Goal: Task Accomplishment & Management: Manage account settings

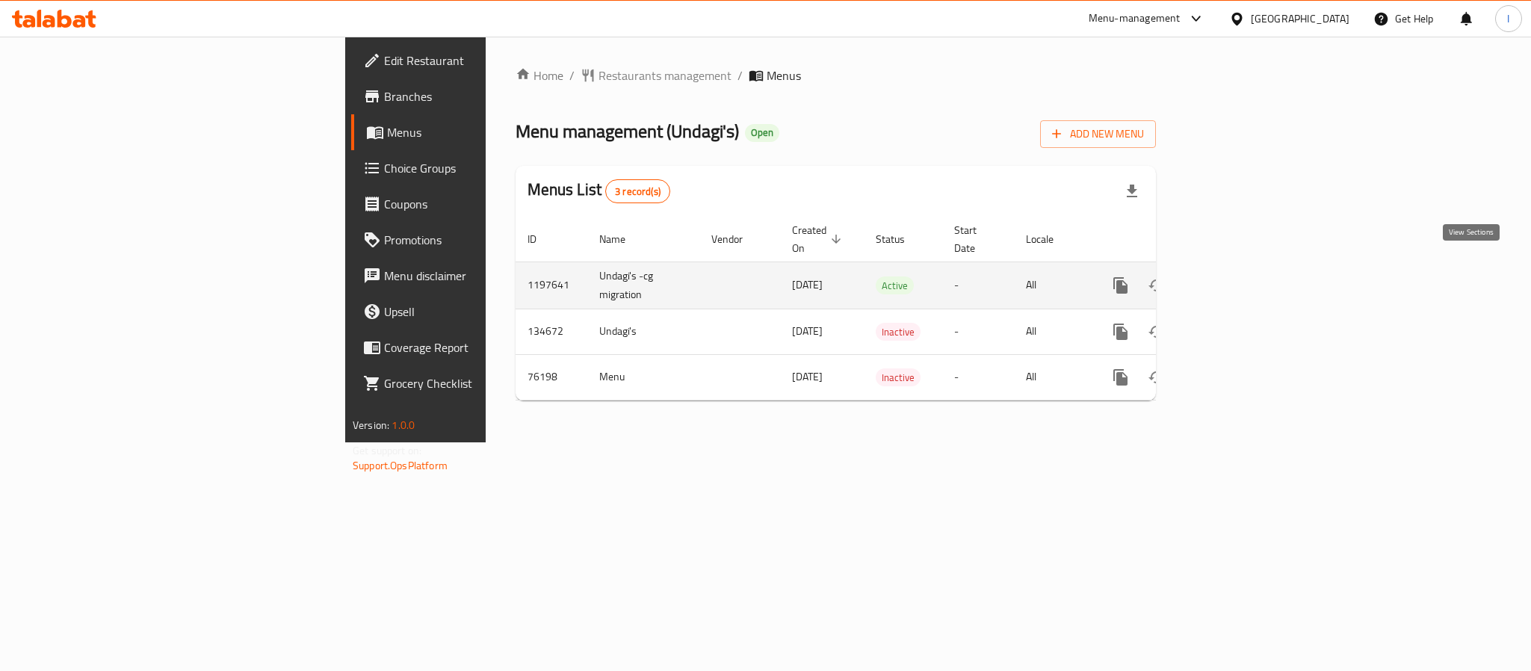
click at [1237, 276] on icon "enhanced table" at bounding box center [1228, 285] width 18 height 18
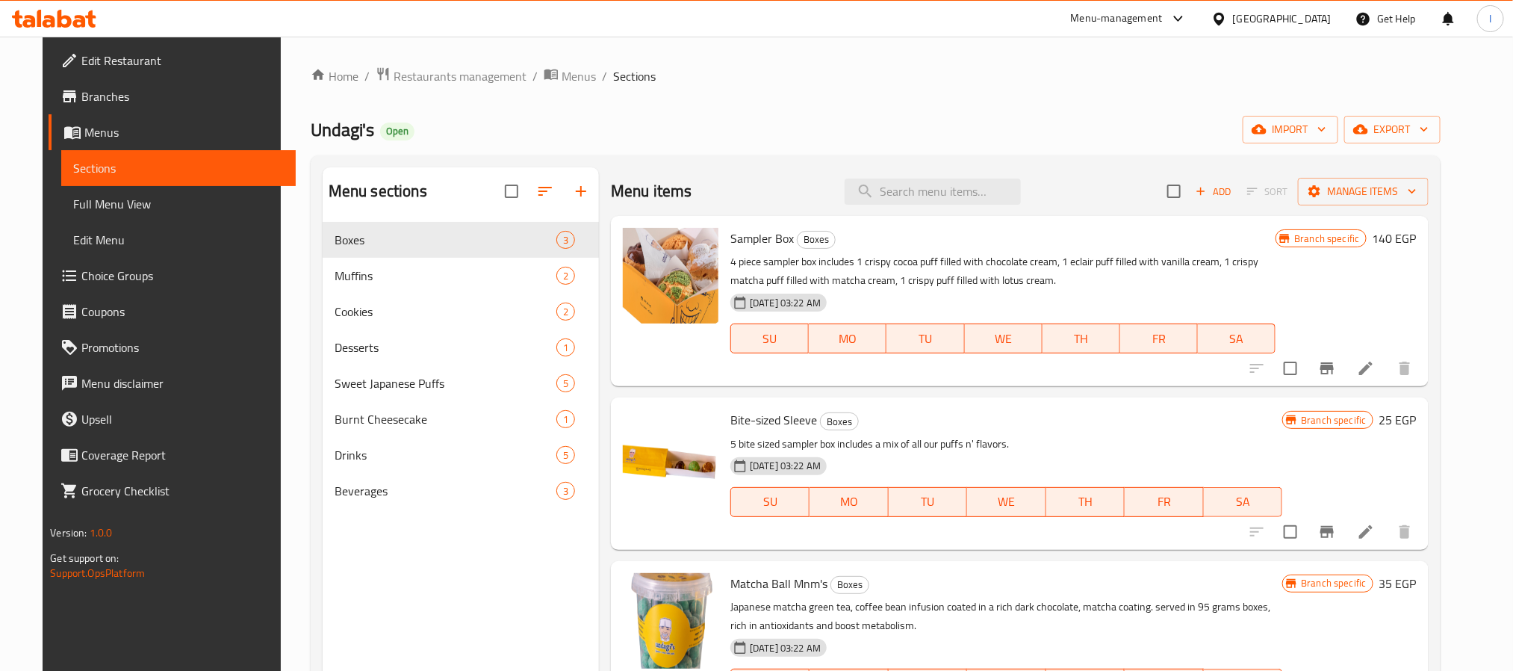
click at [716, 142] on div "Undagi's Open import export" at bounding box center [876, 130] width 1130 height 28
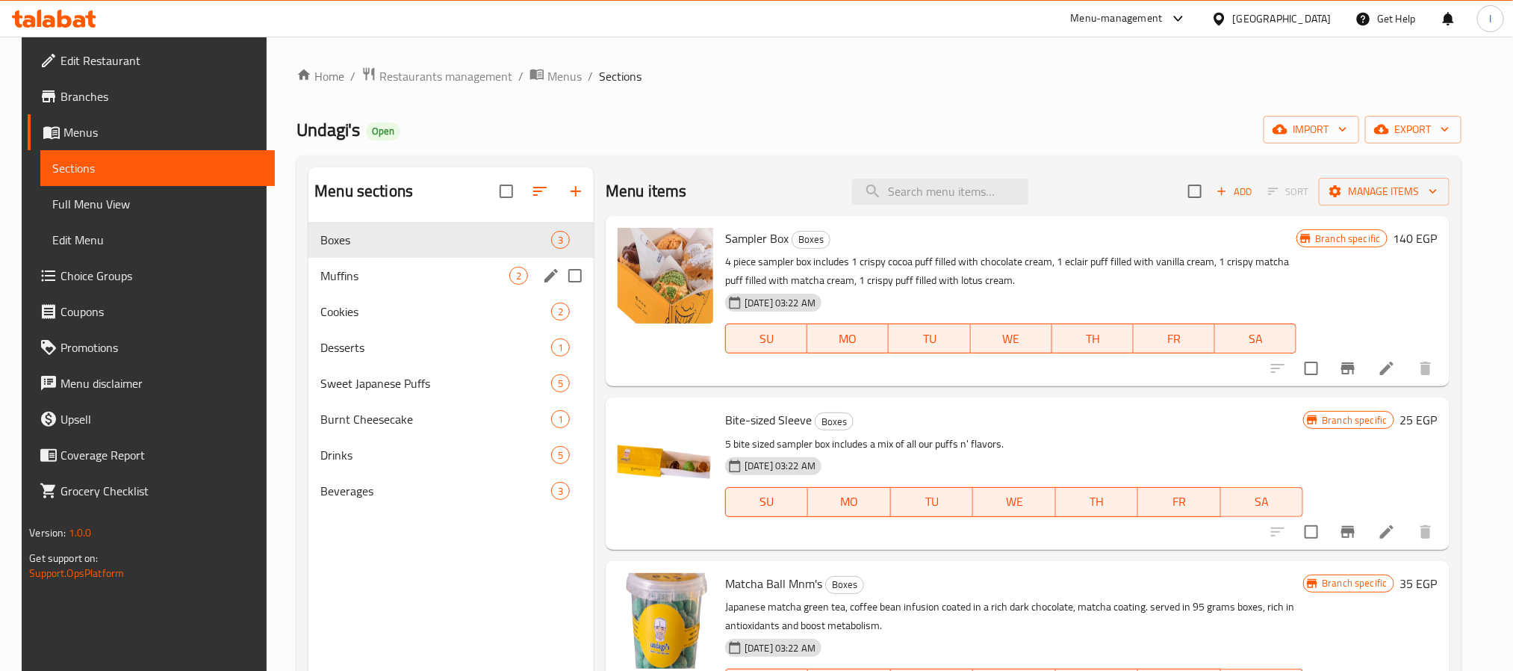
click at [397, 264] on div "Muffins 2" at bounding box center [450, 276] width 285 height 36
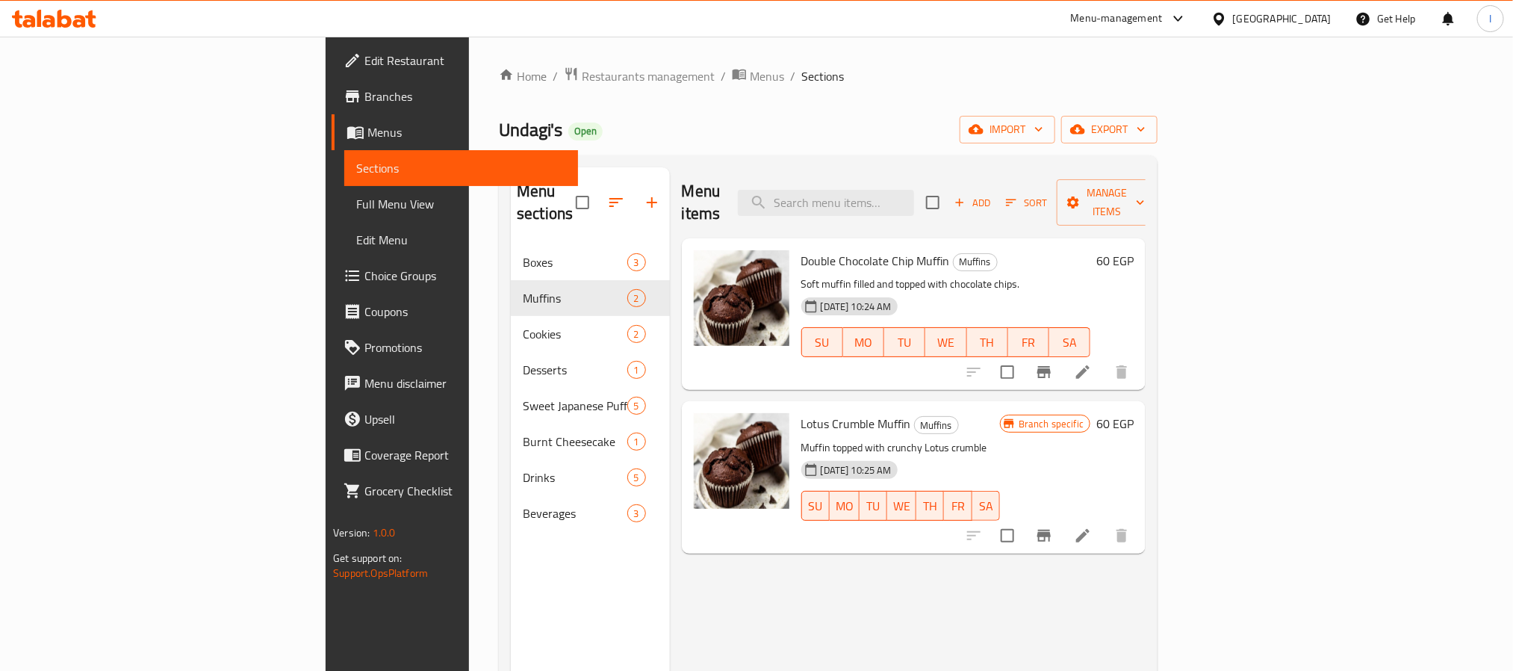
click at [704, 137] on div "Undagi's Open import export" at bounding box center [828, 130] width 659 height 28
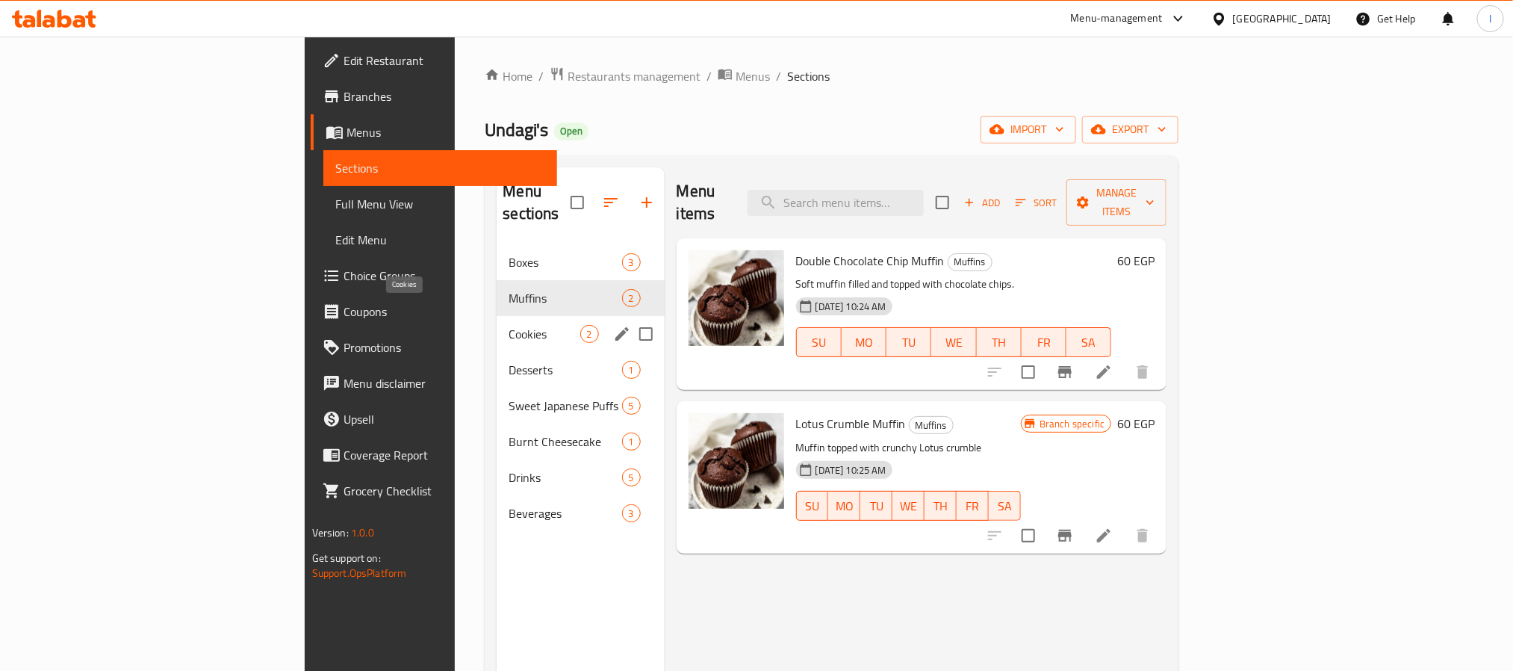
click at [509, 325] on span "Cookies" at bounding box center [544, 334] width 71 height 18
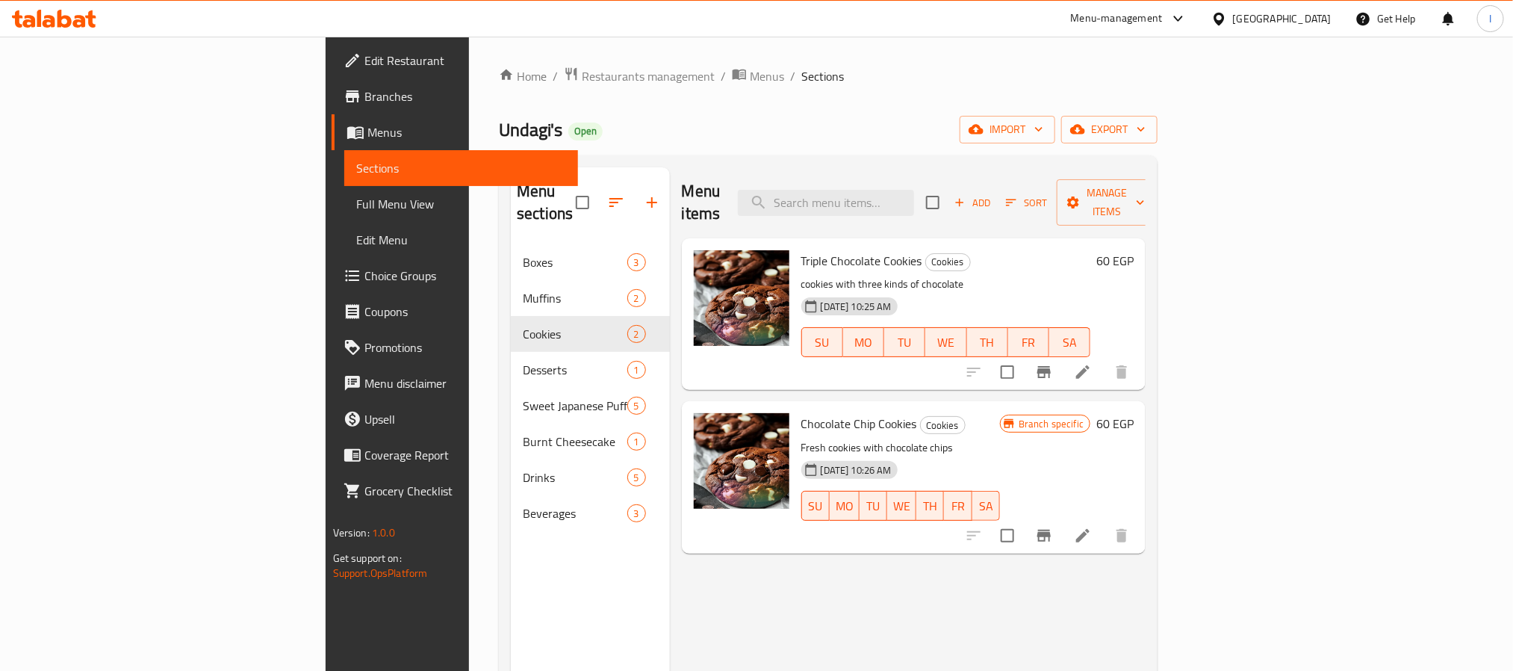
click at [813, 119] on div "Undagi's Open import export" at bounding box center [828, 130] width 659 height 28
click at [767, 160] on div "Menu sections Boxes 3 Muffins 2 Cookies 2 Desserts 1 Sweet Japanese Puffs 5 Bur…" at bounding box center [828, 502] width 659 height 695
click at [837, 59] on div "Home / Restaurants management / Menus / Sections Undagi's Open import export Me…" at bounding box center [828, 458] width 719 height 843
click at [704, 134] on div "Undagi's Open import export" at bounding box center [828, 130] width 659 height 28
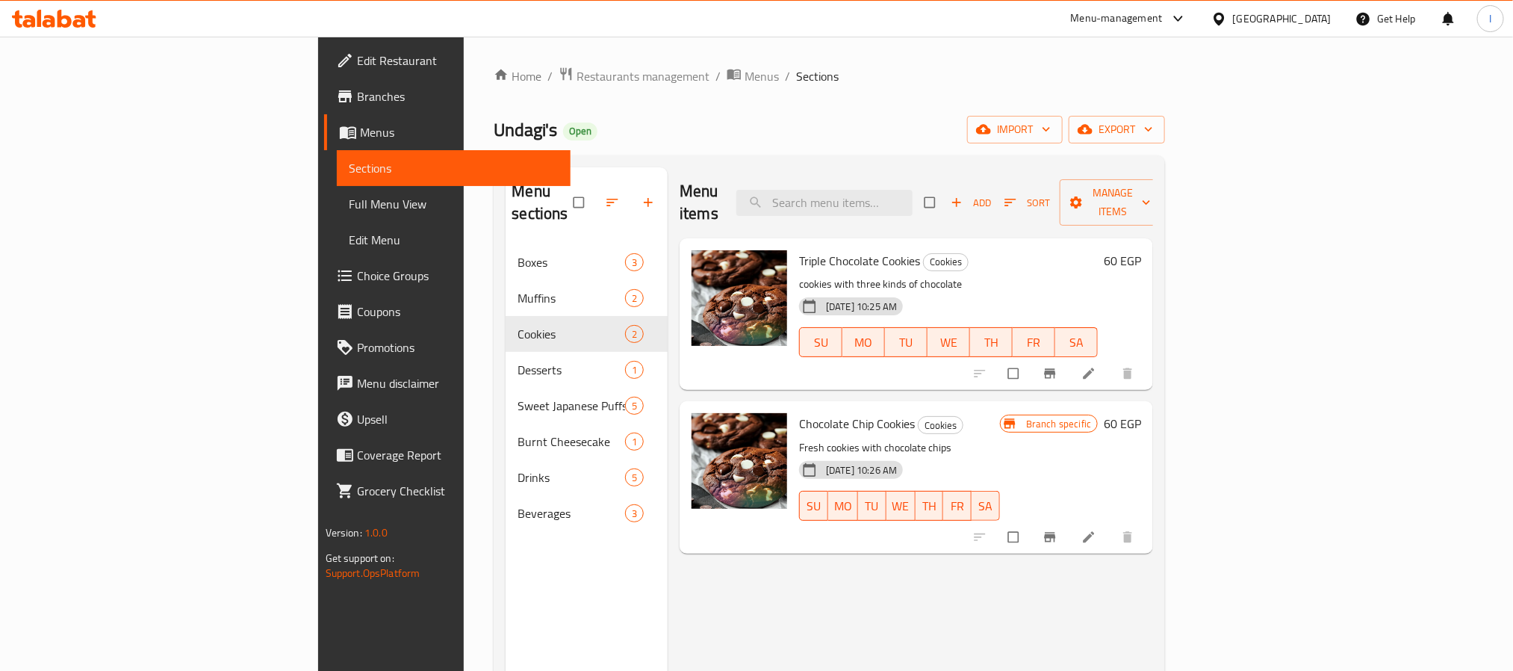
click at [837, 155] on div "Menu sections Boxes 3 Muffins 2 Cookies 2 Desserts 1 Sweet Japanese Puffs 5 Bur…" at bounding box center [830, 502] width 672 height 695
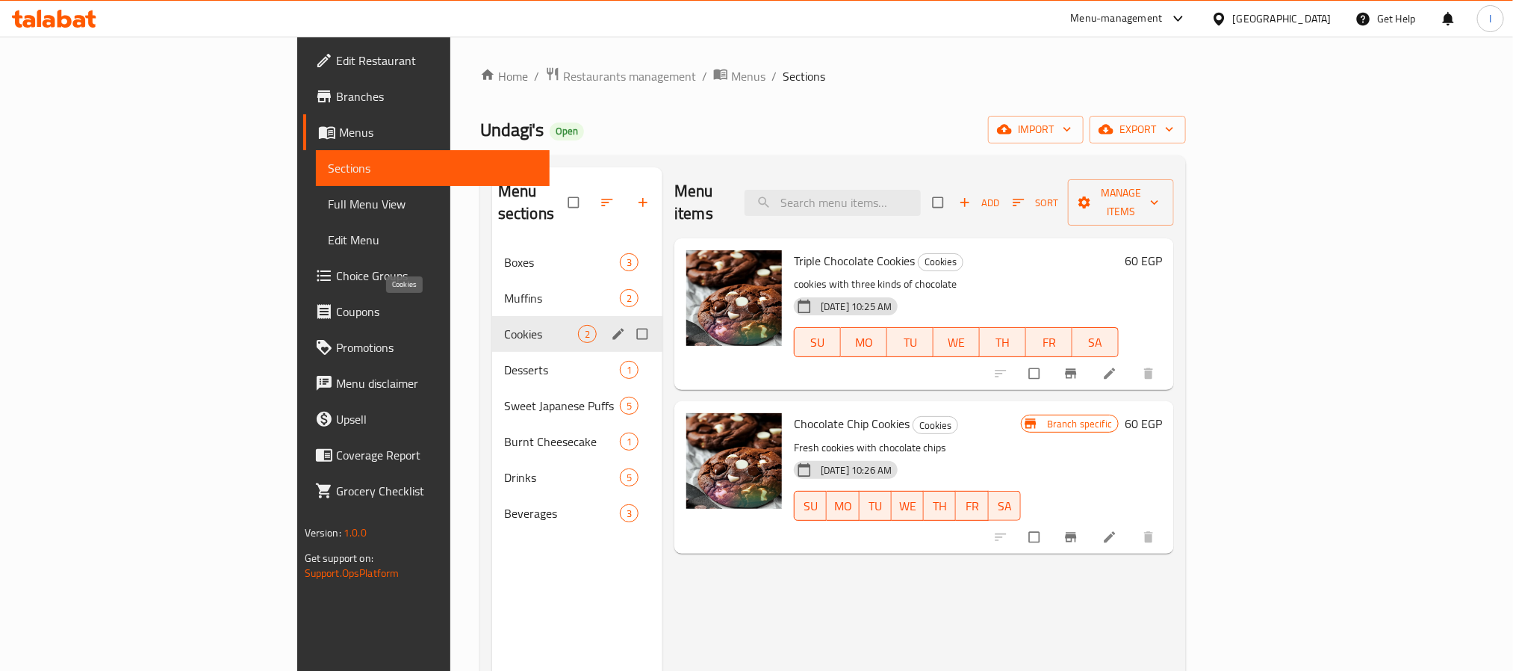
click at [504, 325] on span "Cookies" at bounding box center [541, 334] width 74 height 18
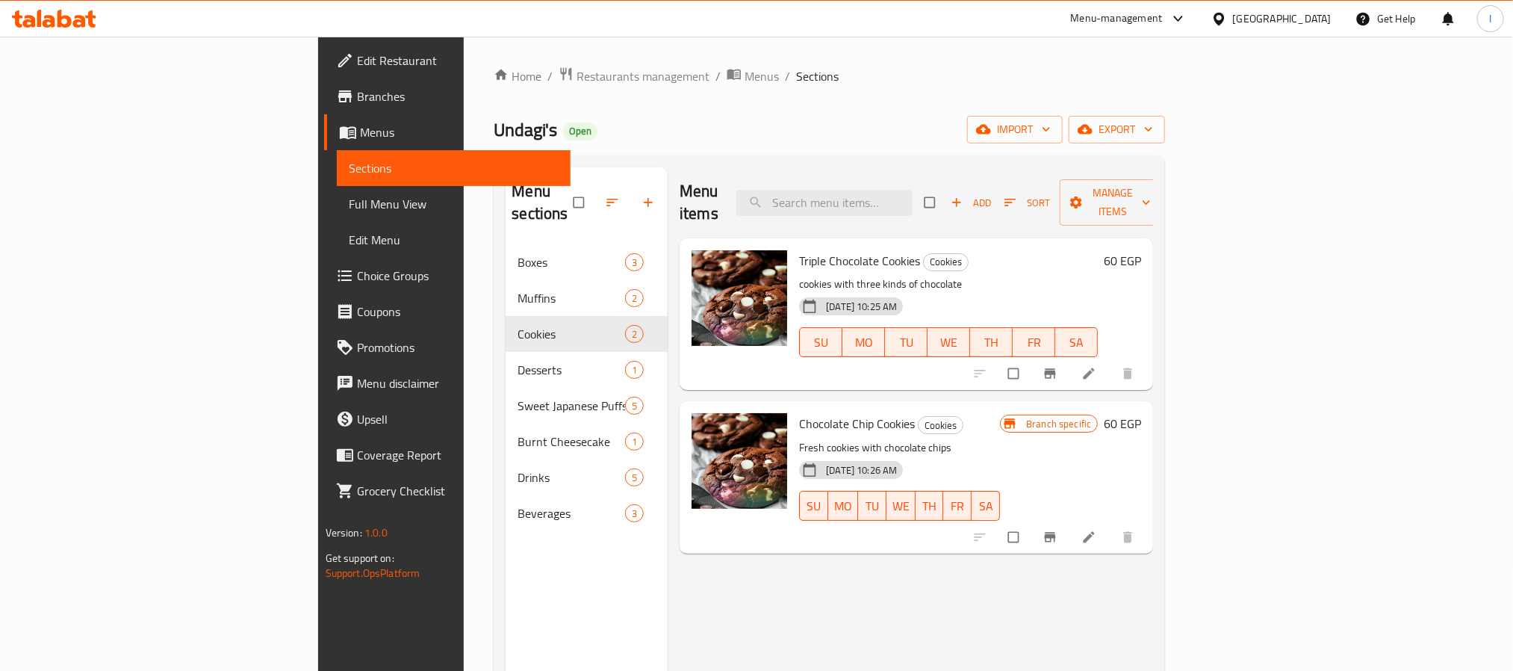
click at [734, 166] on div "Menu sections Boxes 3 Muffins 2 Cookies 2 Desserts 1 Sweet Japanese Puffs 5 Bur…" at bounding box center [830, 502] width 672 height 695
click at [739, 177] on div "Menu items Add Sort Manage items" at bounding box center [917, 202] width 474 height 71
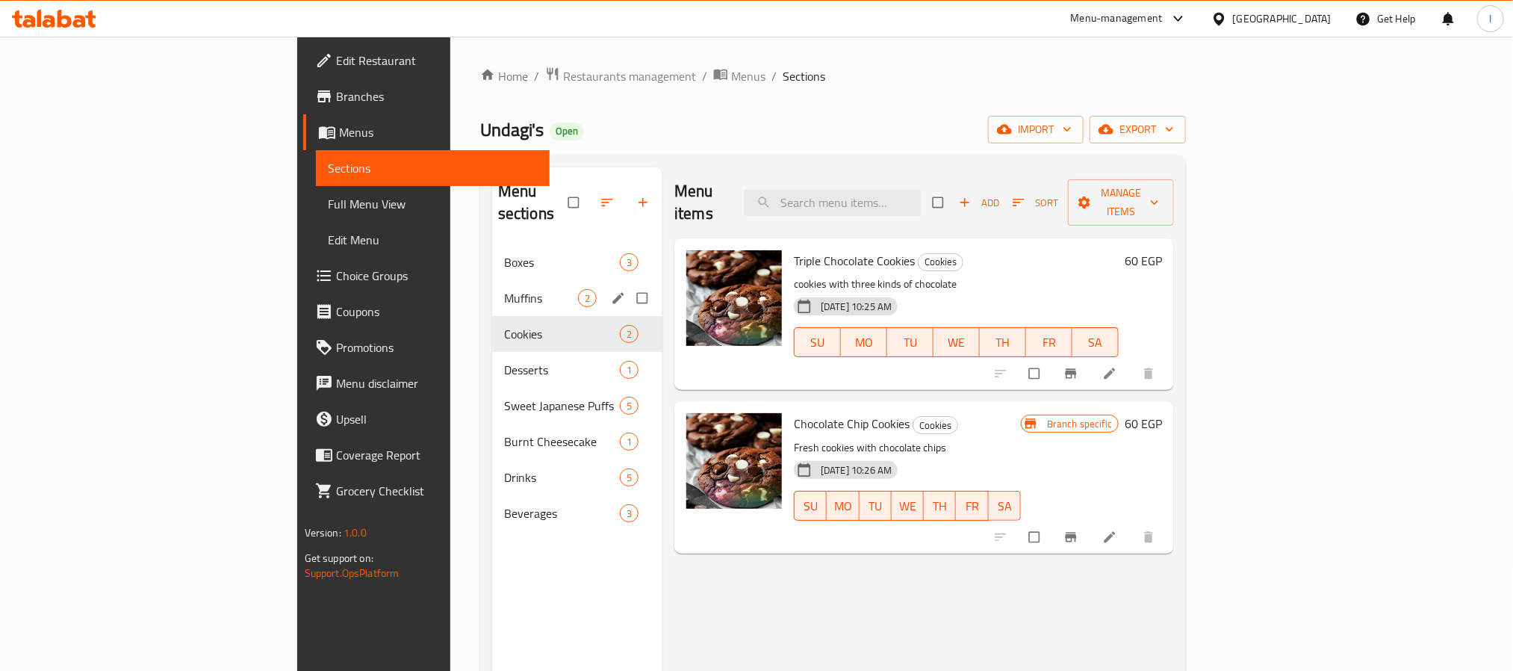
click at [492, 291] on div "Muffins 2" at bounding box center [577, 298] width 170 height 36
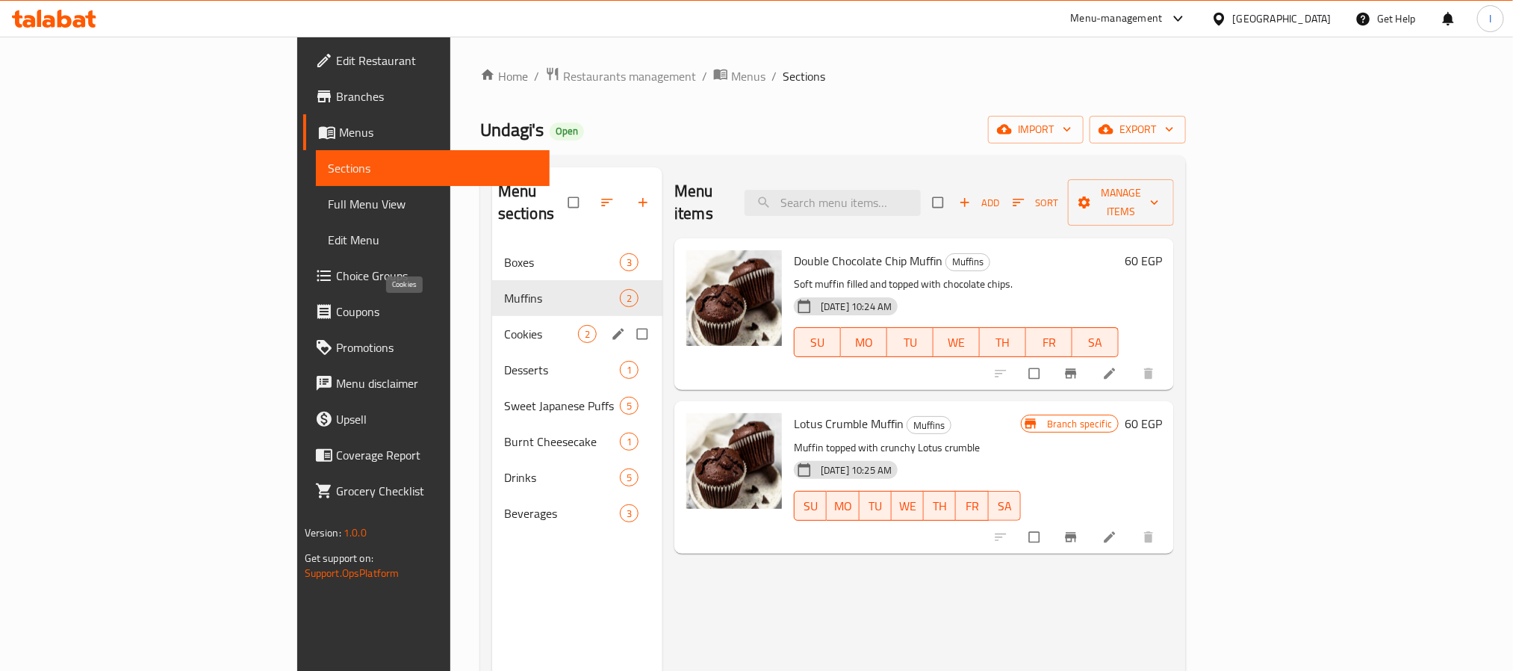
click at [504, 325] on span "Cookies" at bounding box center [541, 334] width 74 height 18
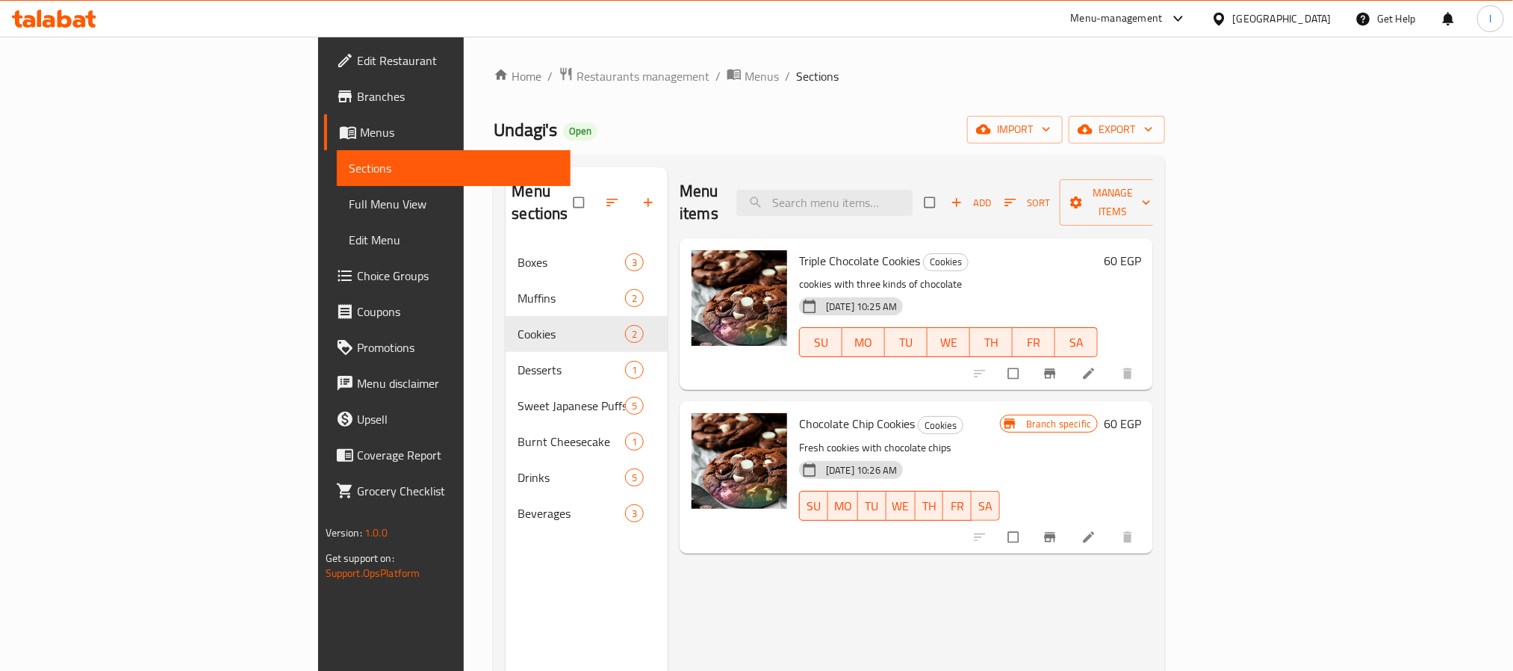
click at [749, 166] on div "Menu sections Boxes 3 Muffins 2 Cookies 2 Desserts 1 Sweet Japanese Puffs 5 Bur…" at bounding box center [830, 502] width 672 height 695
click at [809, 193] on div "Menu items Add Sort Manage items" at bounding box center [917, 202] width 474 height 71
click at [733, 137] on div "Undagi's Open import export" at bounding box center [830, 130] width 672 height 28
click at [993, 117] on div "Undagi's Open import export" at bounding box center [830, 130] width 672 height 28
click at [986, 142] on div "Undagi's Open import export" at bounding box center [830, 130] width 672 height 28
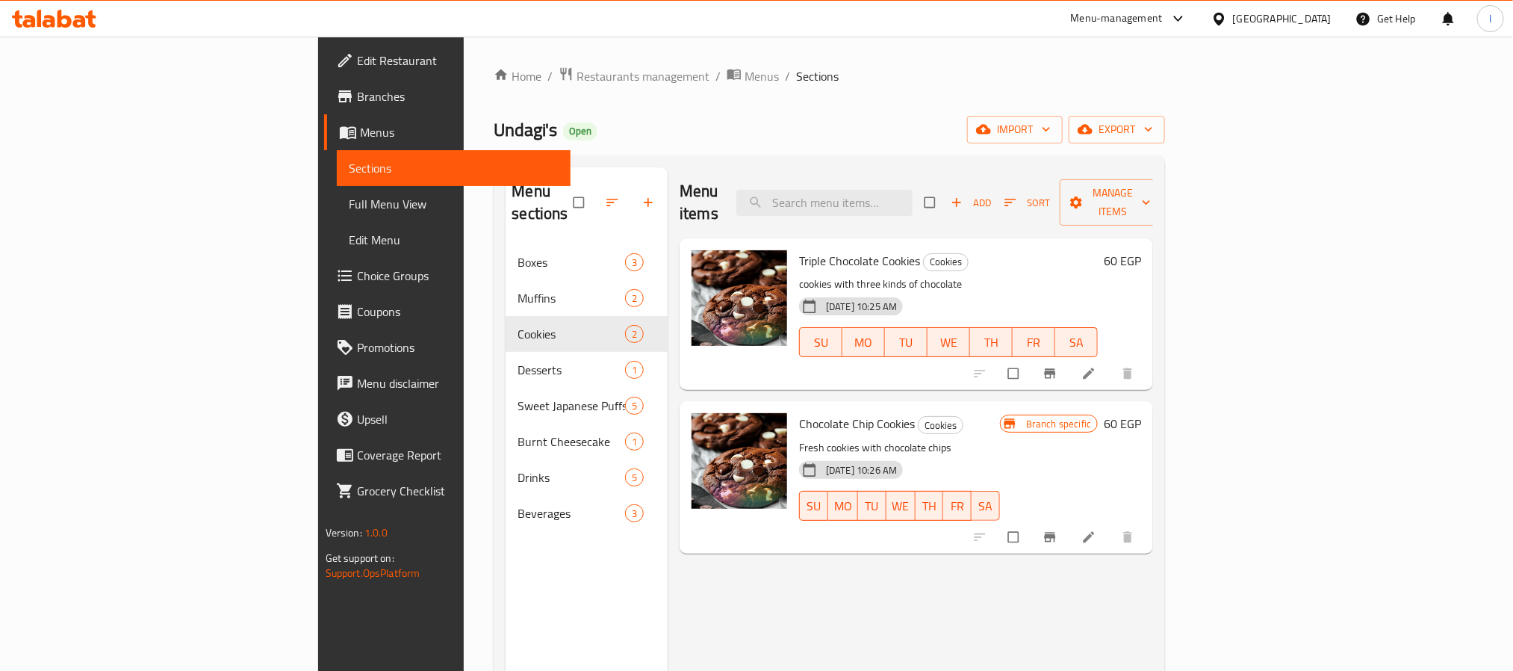
click at [859, 112] on div "Home / Restaurants management / Menus / Sections Undagi's Open import export Me…" at bounding box center [830, 458] width 672 height 784
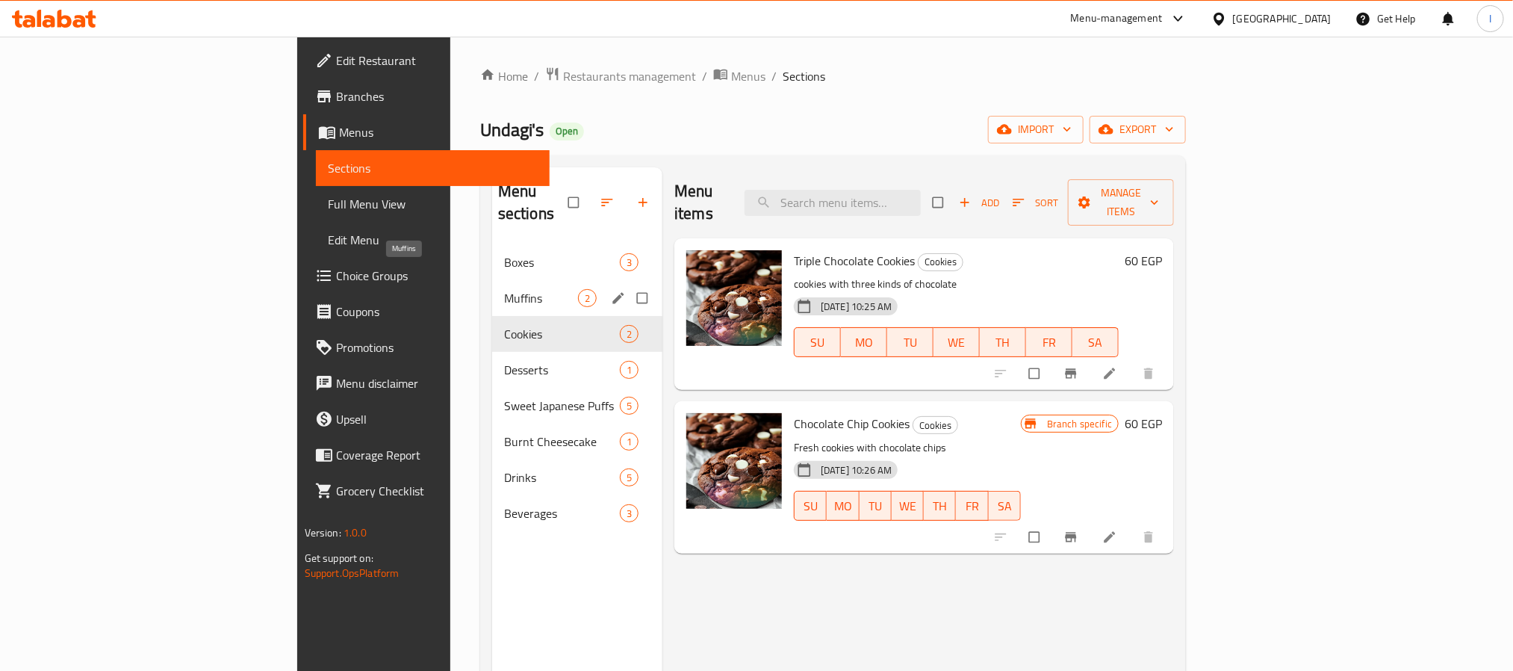
click at [504, 289] on span "Muffins" at bounding box center [541, 298] width 74 height 18
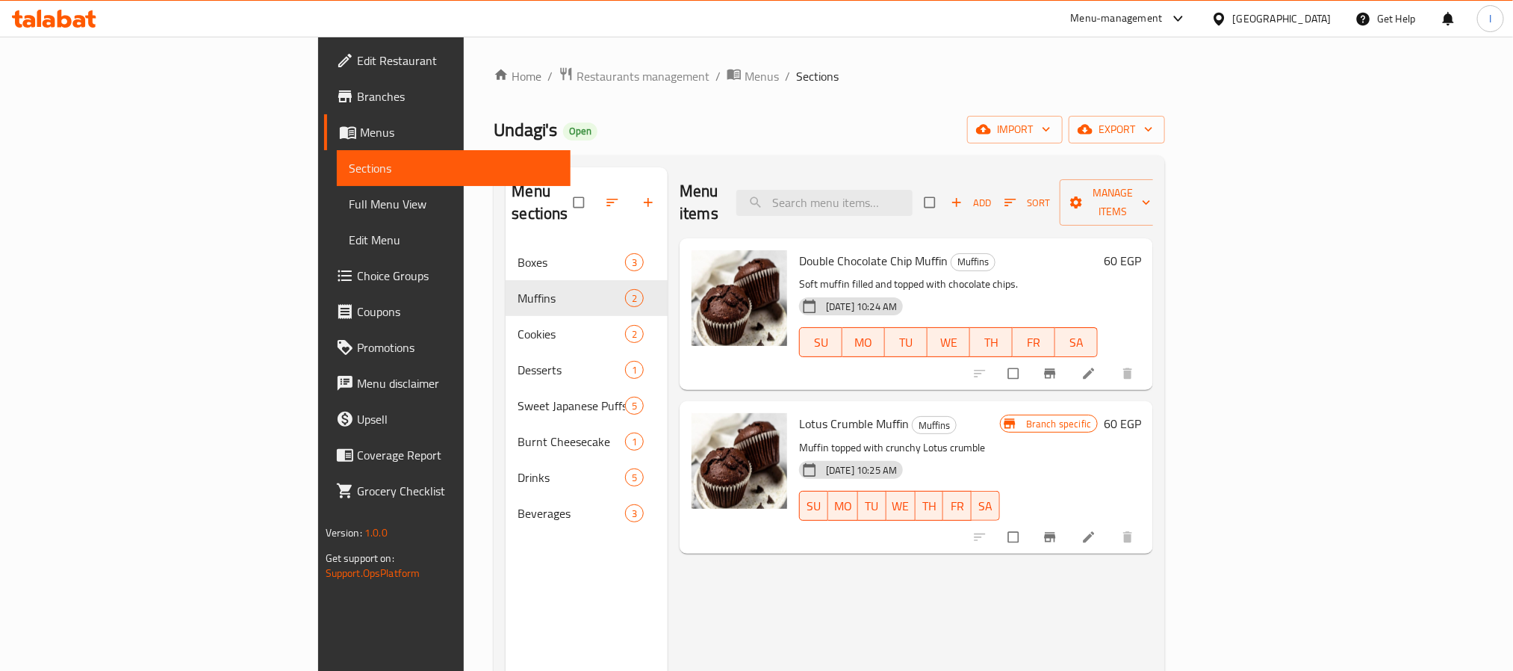
click at [847, 125] on div "Undagi's Open import export" at bounding box center [830, 130] width 672 height 28
click at [767, 133] on div "Undagi's Open import export" at bounding box center [830, 130] width 672 height 28
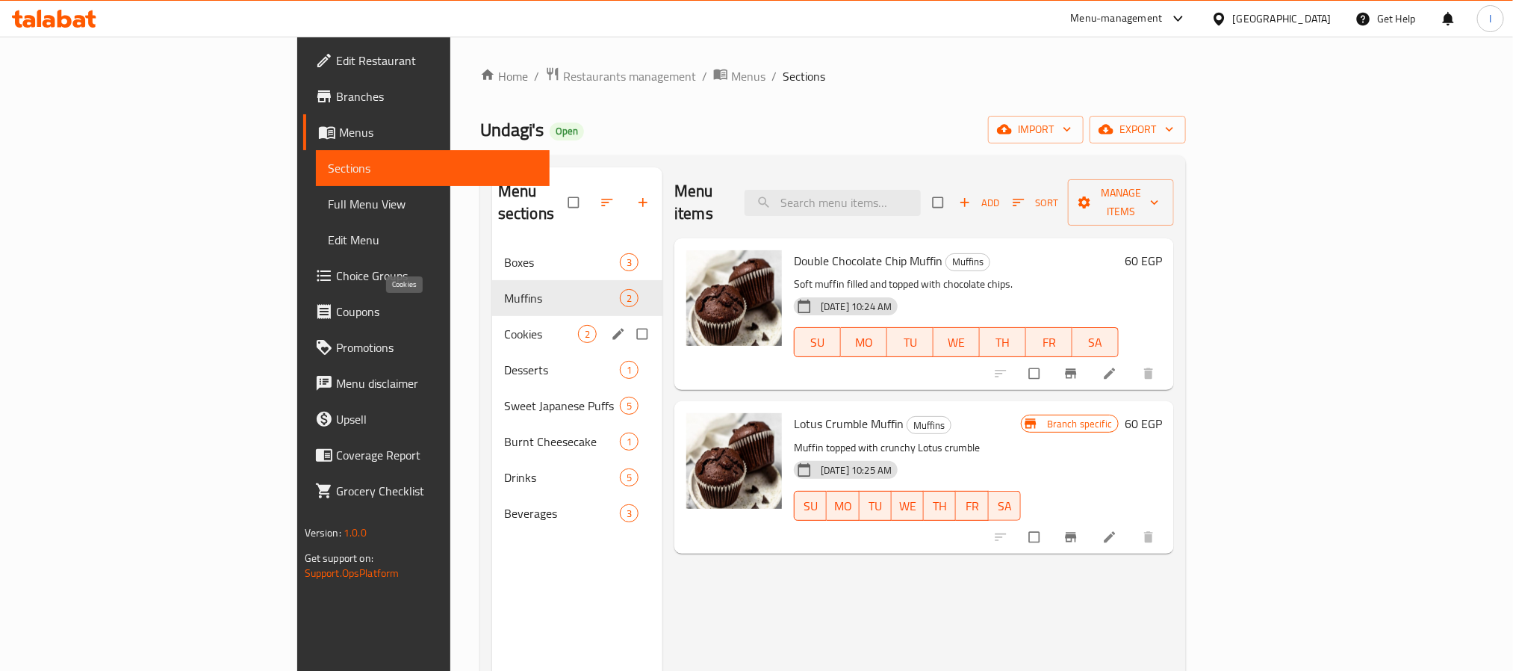
click at [504, 325] on span "Cookies" at bounding box center [541, 334] width 74 height 18
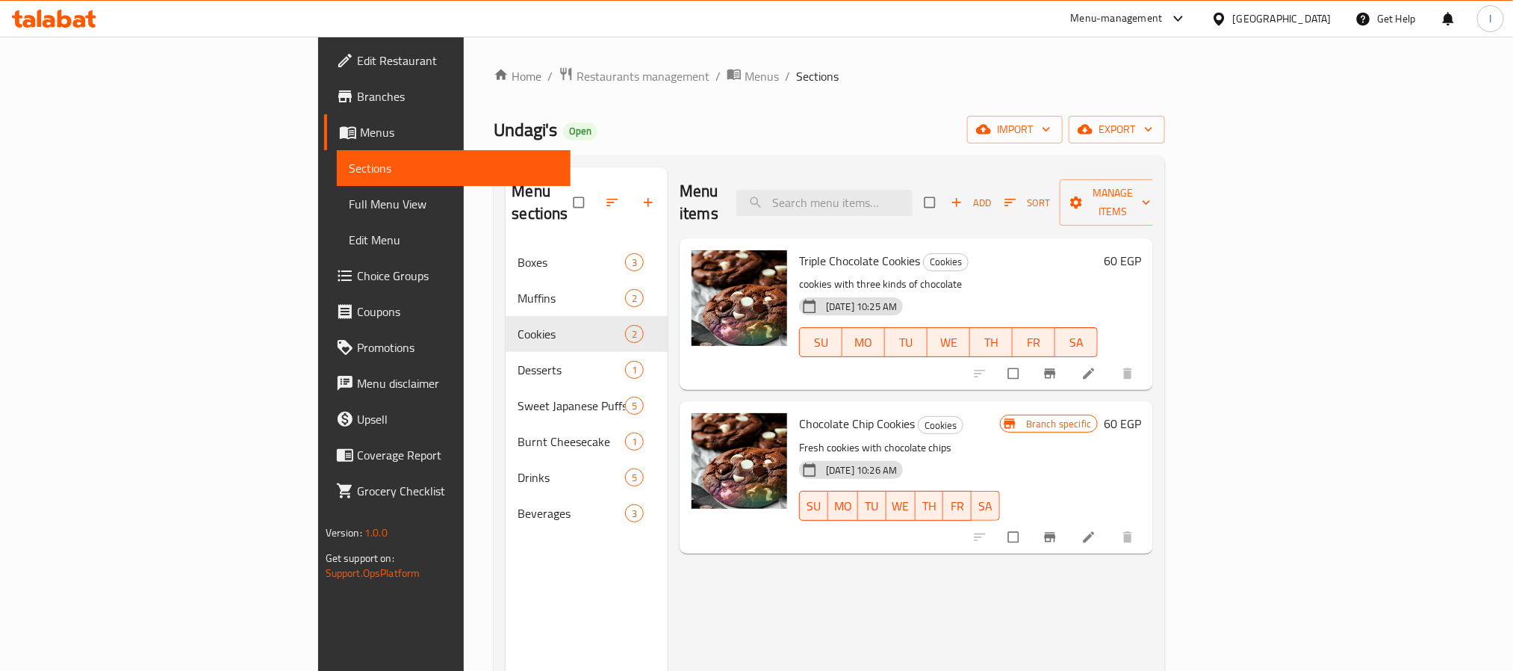
click at [724, 167] on div "Menu items Add Sort Manage items" at bounding box center [917, 202] width 474 height 71
click at [781, 158] on div "Menu sections Boxes 3 Muffins 2 Cookies 2 Desserts 1 Sweet Japanese Puffs 5 Bur…" at bounding box center [830, 502] width 672 height 695
